Goal: Use online tool/utility

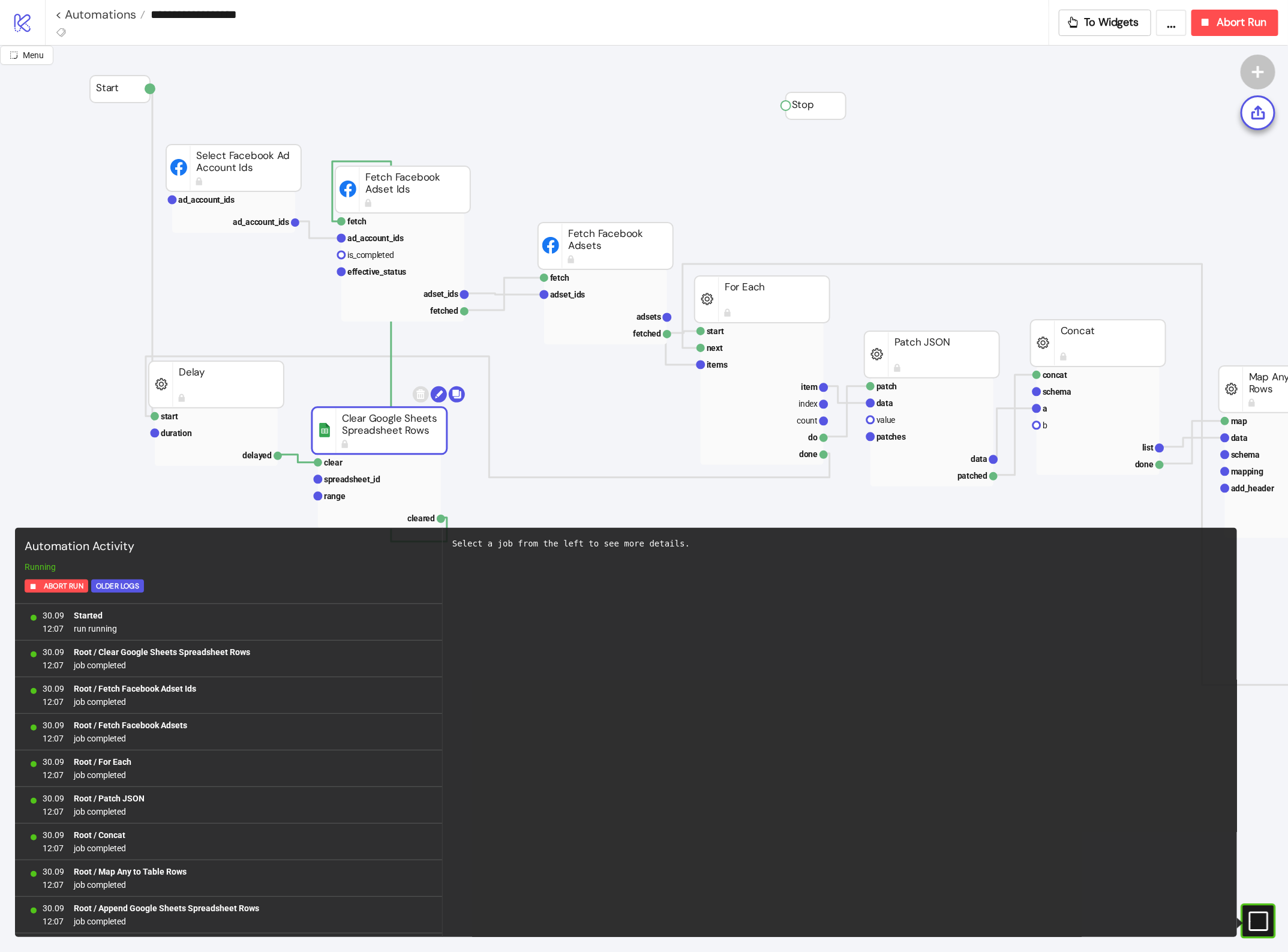
scroll to position [1282, 0]
click at [1248, 918] on div "#e9k1n36qviq57_to { animation: e9k1n36qviq57_to__to 2000ms linear infinite norm…" at bounding box center [1257, 920] width 35 height 35
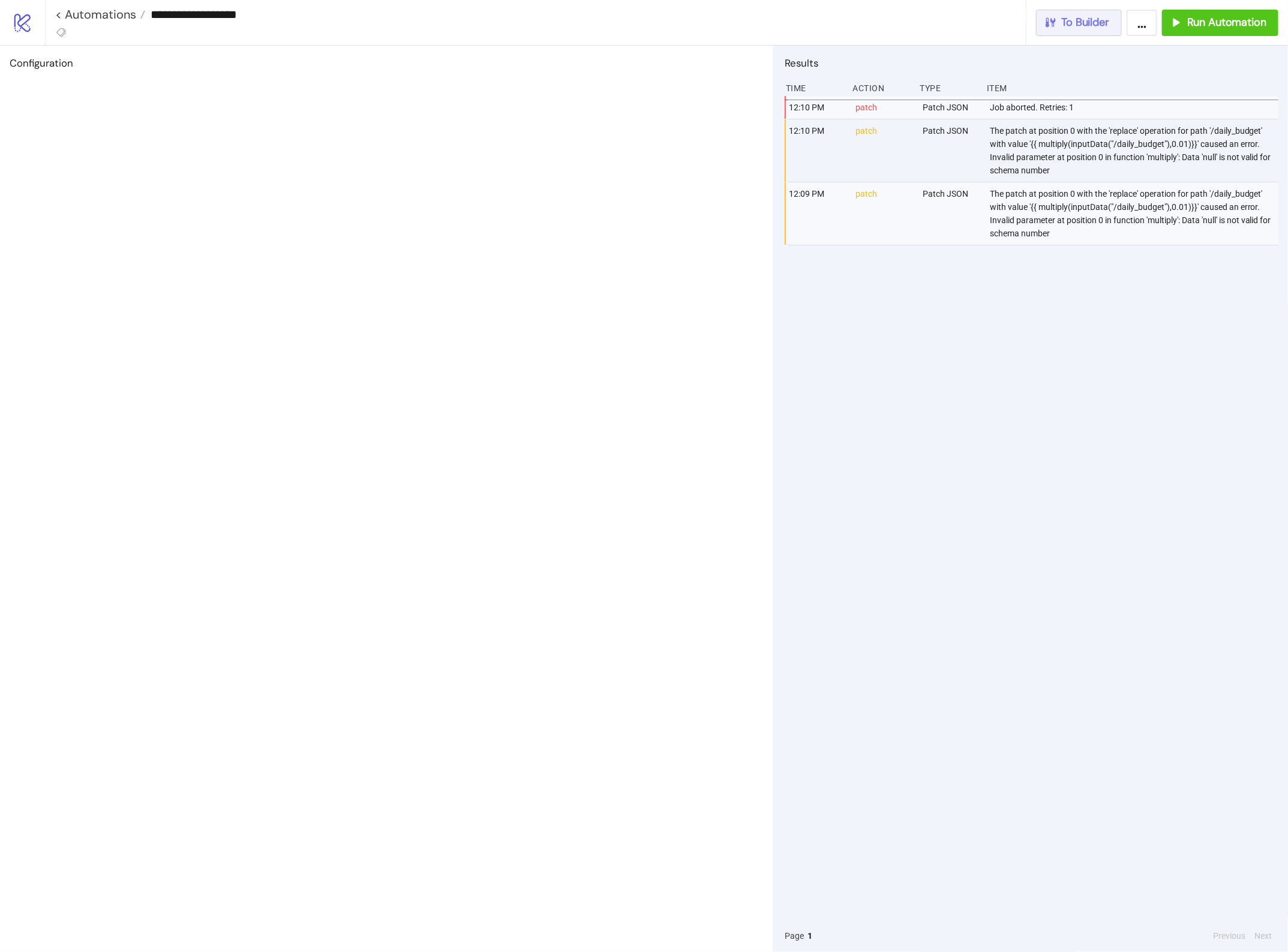
click at [1097, 25] on span "To Builder" at bounding box center [1085, 23] width 48 height 14
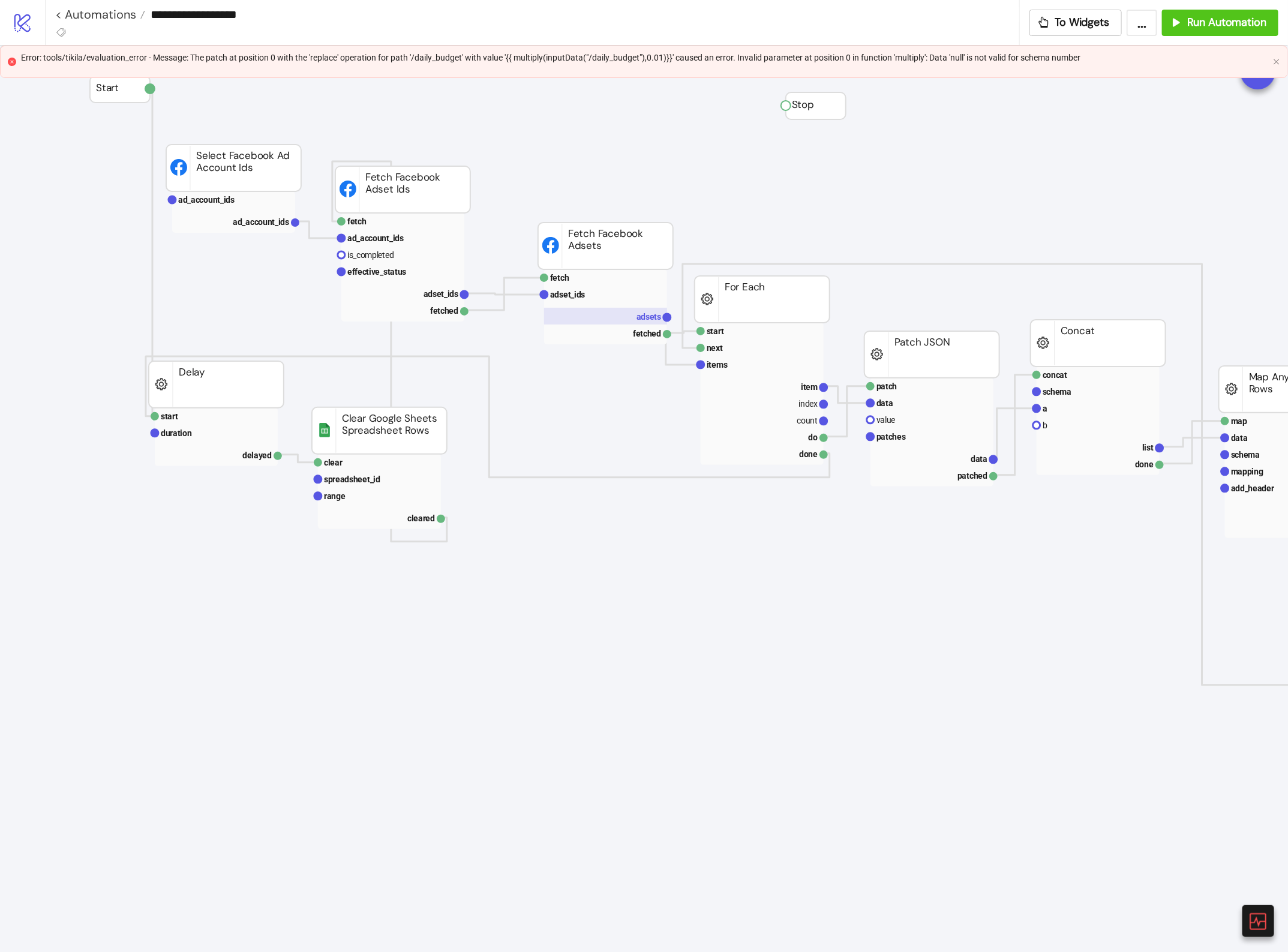
click at [649, 318] on text "adsets" at bounding box center [649, 317] width 26 height 10
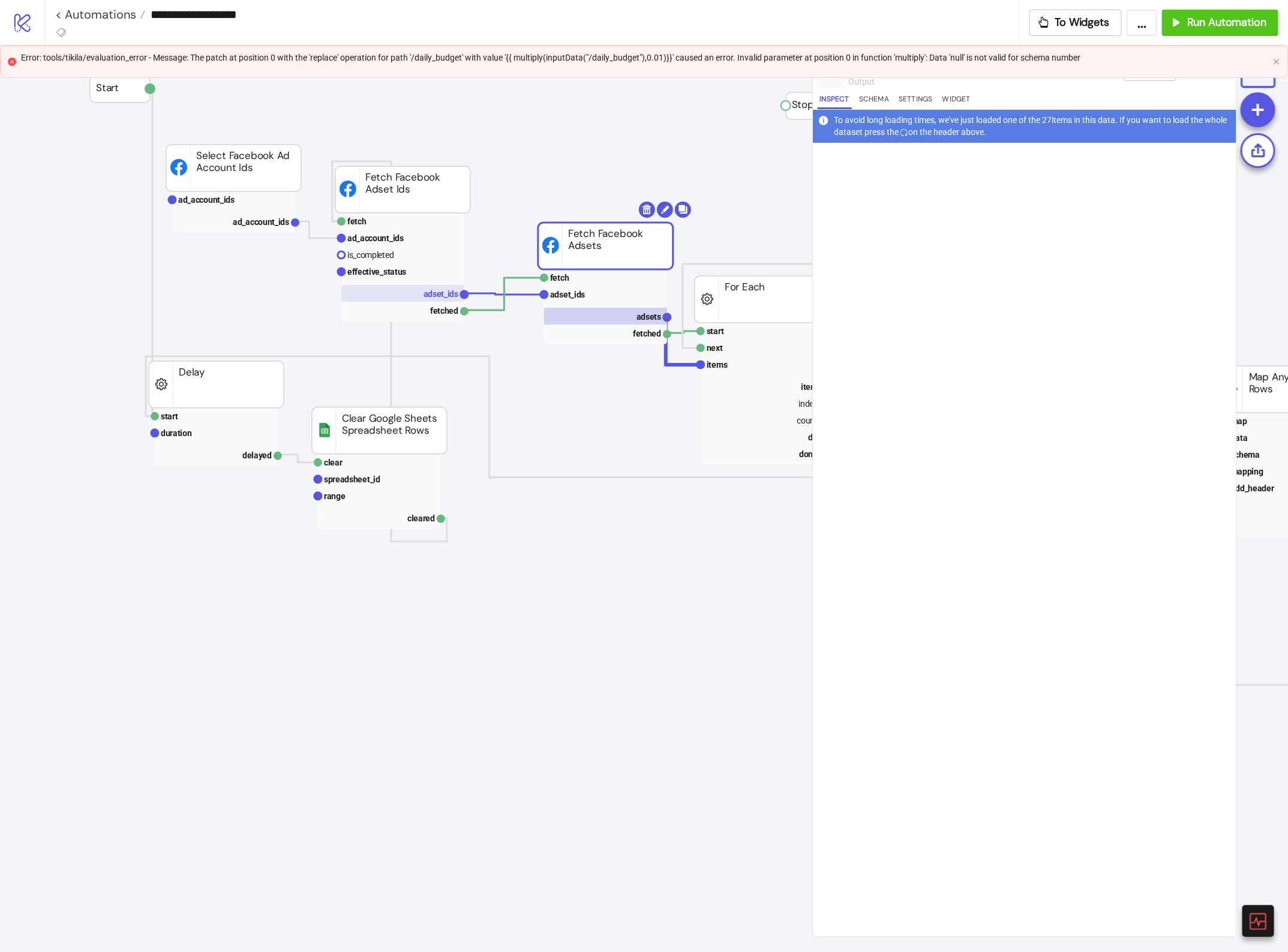
click at [440, 291] on text "adset_ids" at bounding box center [441, 294] width 35 height 10
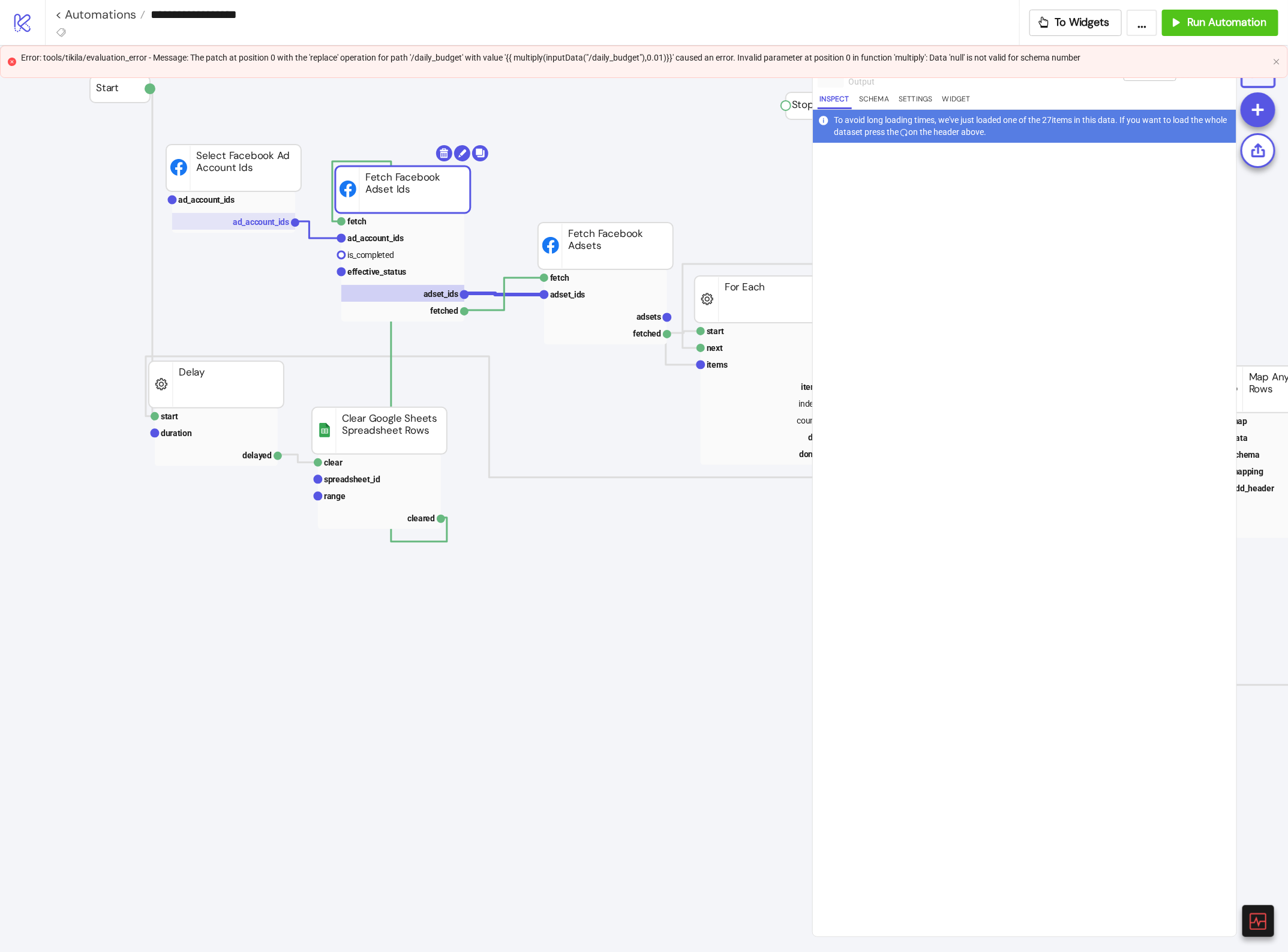
click at [283, 222] on text "ad_account_ids" at bounding box center [260, 221] width 56 height 10
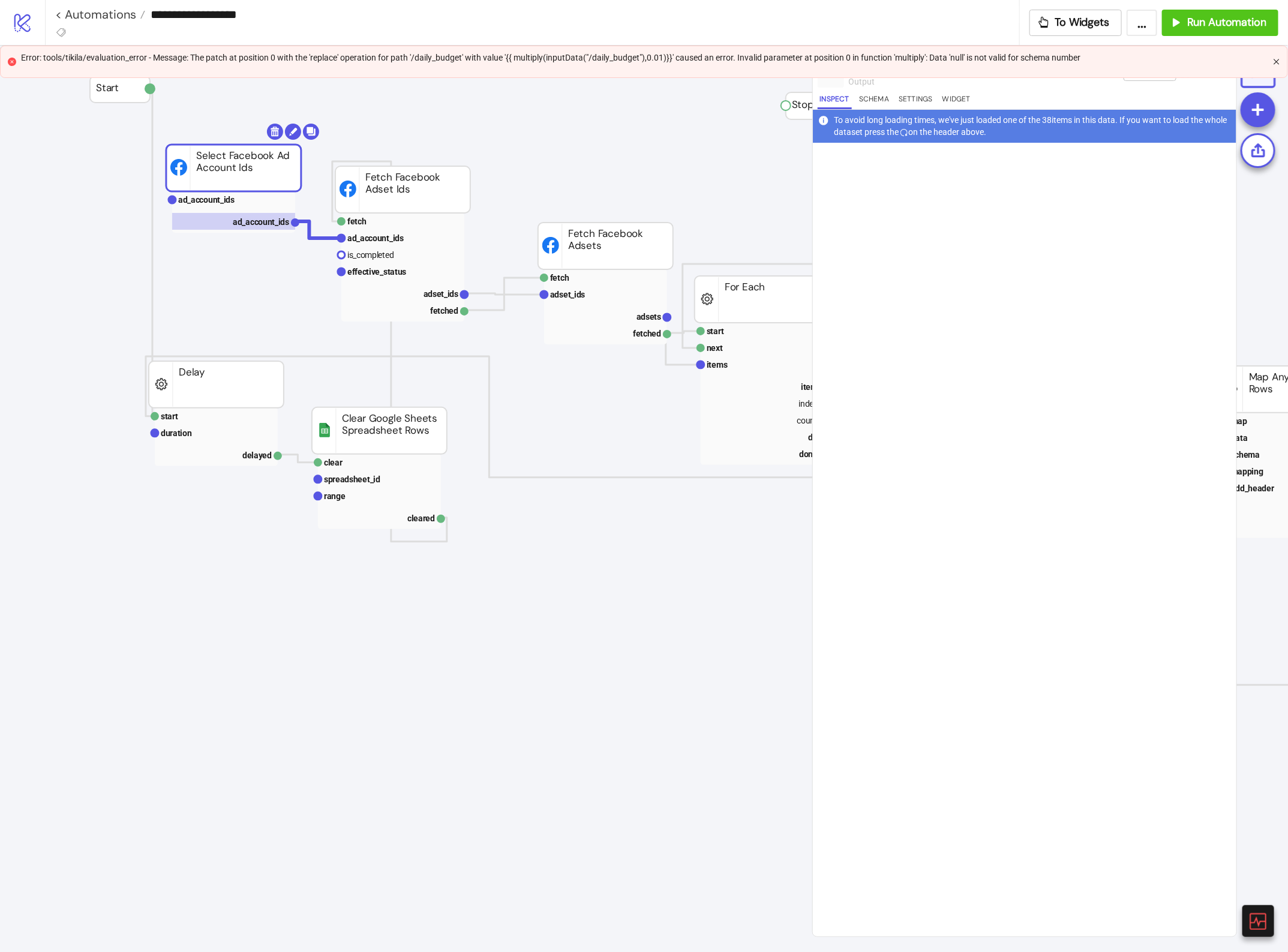
click at [1275, 60] on icon "close" at bounding box center [1277, 62] width 8 height 8
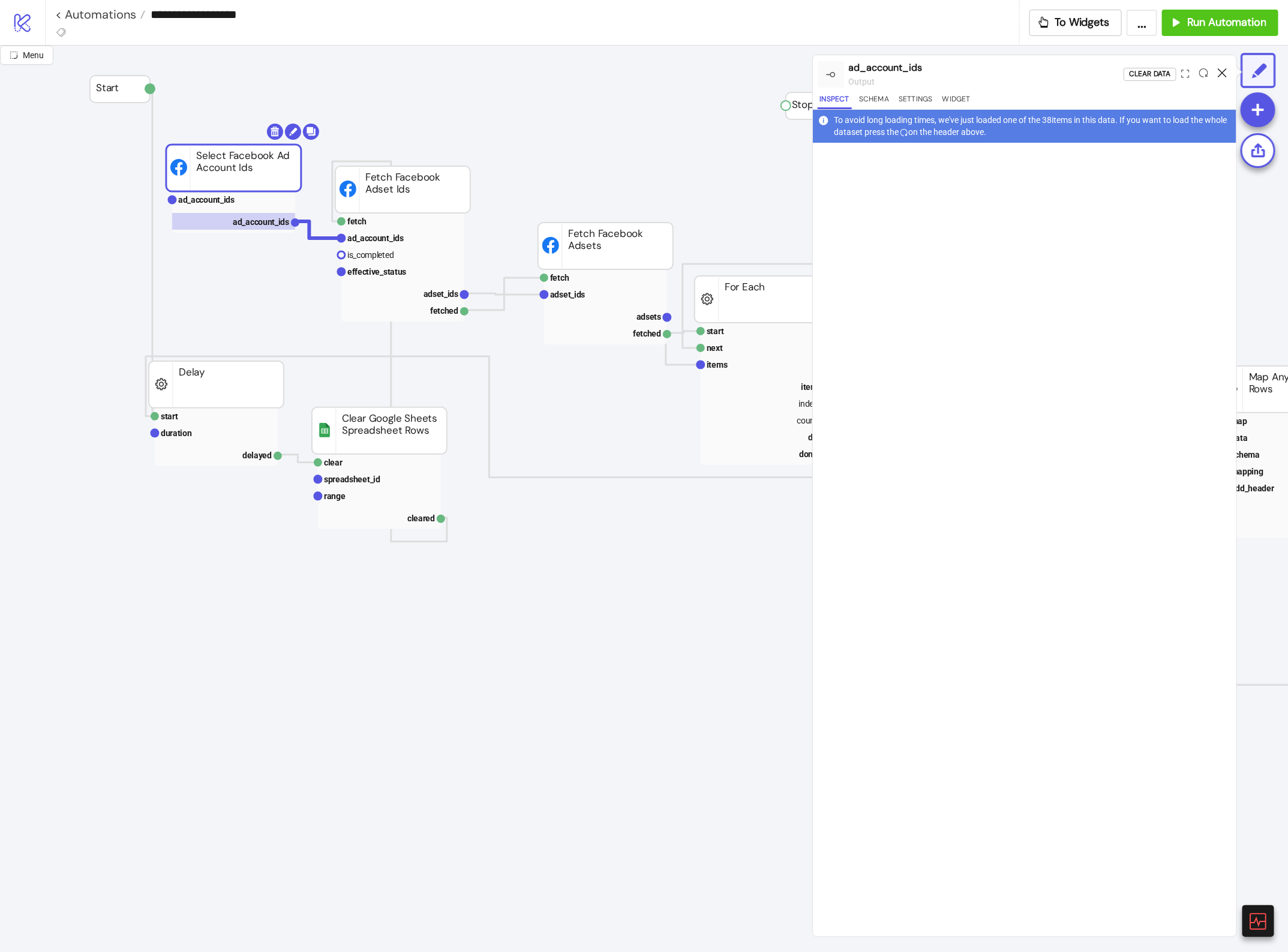
click at [1219, 68] on icon at bounding box center [1222, 73] width 9 height 9
